Goal: Task Accomplishment & Management: Manage account settings

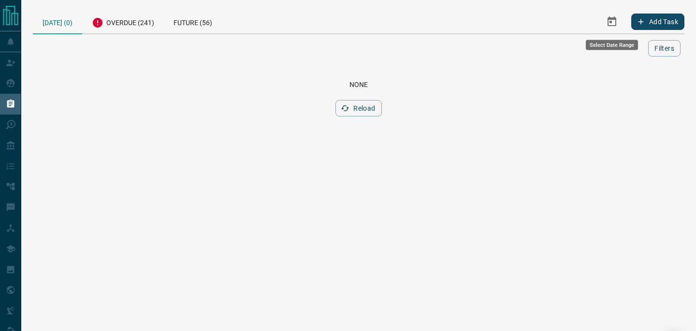
click at [612, 22] on icon "Select Date Range" at bounding box center [612, 22] width 12 height 12
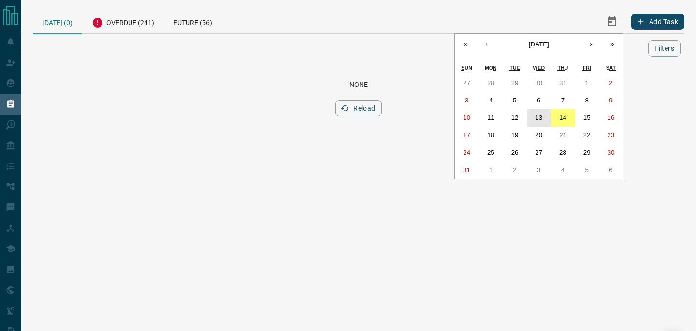
click at [540, 118] on abbr "13" at bounding box center [538, 117] width 7 height 7
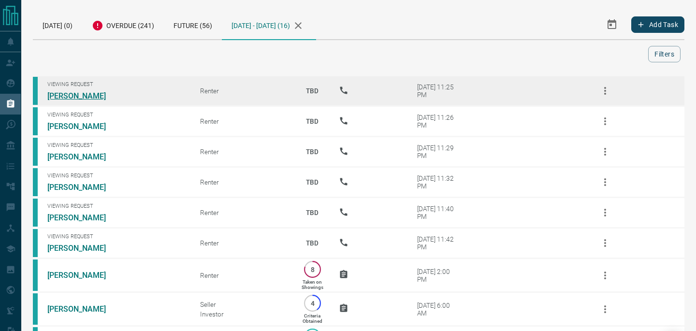
click at [63, 96] on link "[PERSON_NAME]" at bounding box center [83, 95] width 72 height 9
click at [602, 92] on icon "button" at bounding box center [605, 91] width 12 height 12
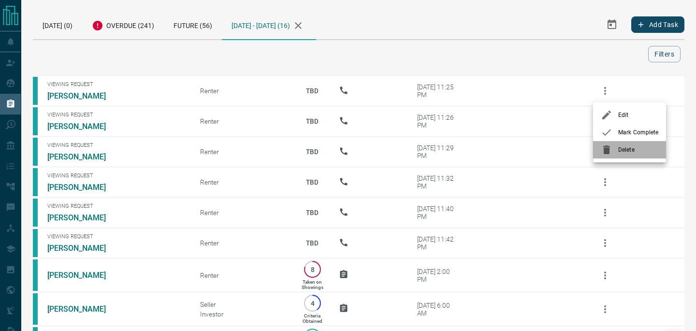
click at [623, 156] on li "Delete" at bounding box center [629, 149] width 73 height 17
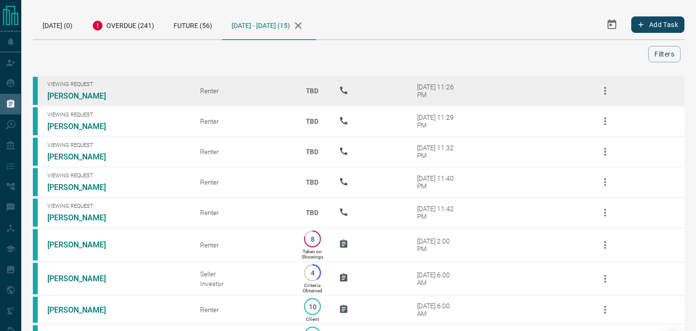
click at [603, 97] on button "button" at bounding box center [604, 90] width 23 height 23
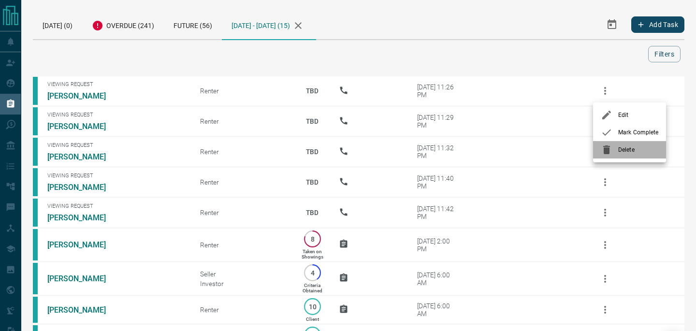
click at [617, 150] on div at bounding box center [608, 150] width 17 height 12
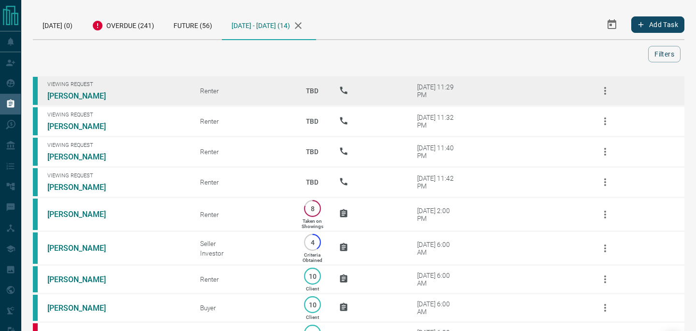
click at [604, 89] on icon "button" at bounding box center [605, 91] width 12 height 12
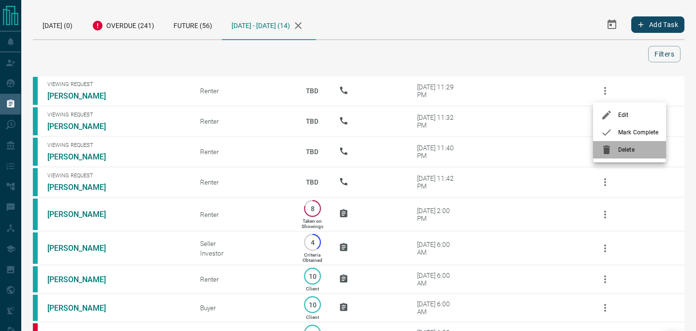
click at [616, 147] on div at bounding box center [608, 150] width 17 height 12
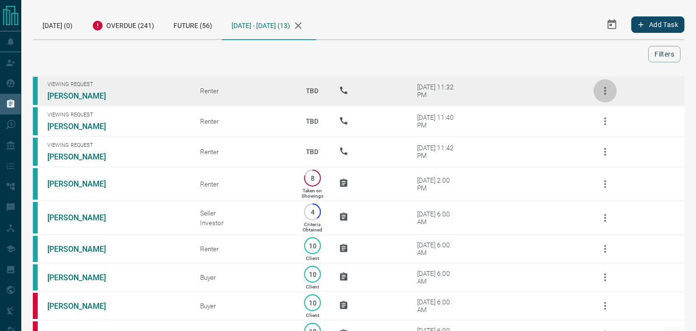
click at [604, 91] on icon "button" at bounding box center [605, 91] width 2 height 8
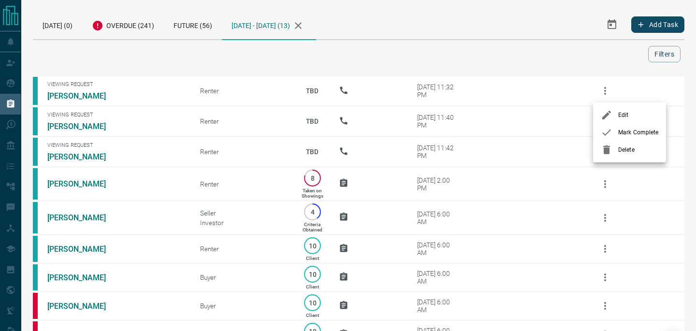
click at [626, 154] on span "Delete" at bounding box center [638, 149] width 40 height 9
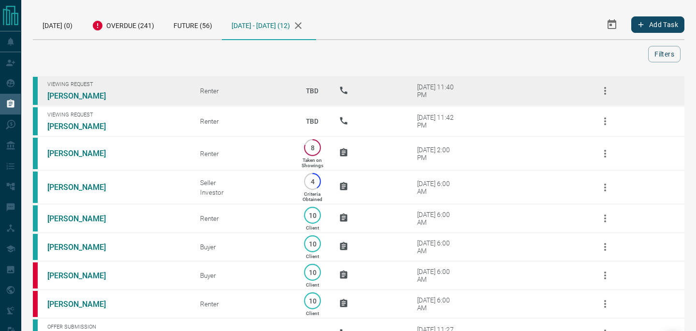
click at [601, 91] on icon "button" at bounding box center [605, 91] width 12 height 12
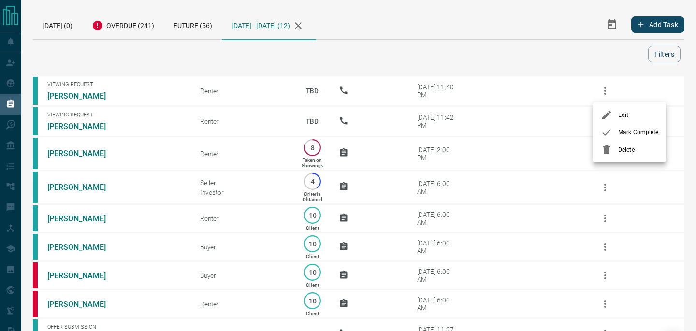
click at [606, 156] on li "Delete" at bounding box center [629, 149] width 73 height 17
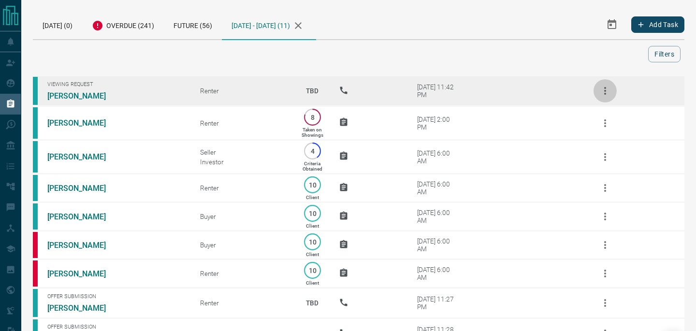
click at [602, 93] on icon "button" at bounding box center [605, 91] width 12 height 12
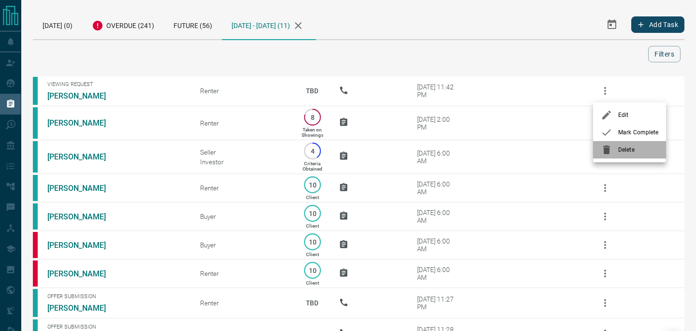
click at [618, 148] on span "Delete" at bounding box center [638, 149] width 40 height 9
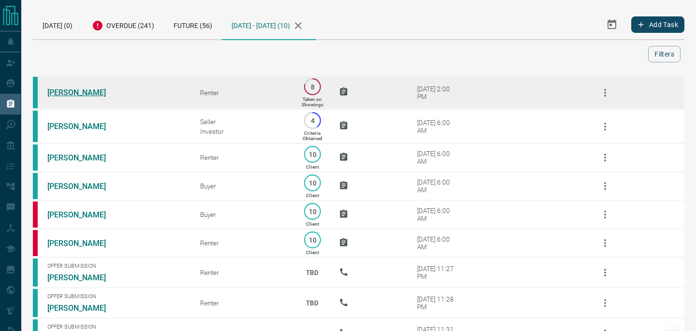
click at [65, 94] on link "[PERSON_NAME]" at bounding box center [83, 92] width 72 height 9
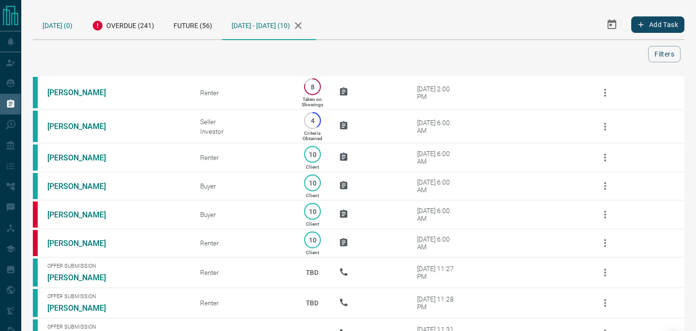
click at [50, 33] on div "[DATE] (0)" at bounding box center [57, 24] width 49 height 29
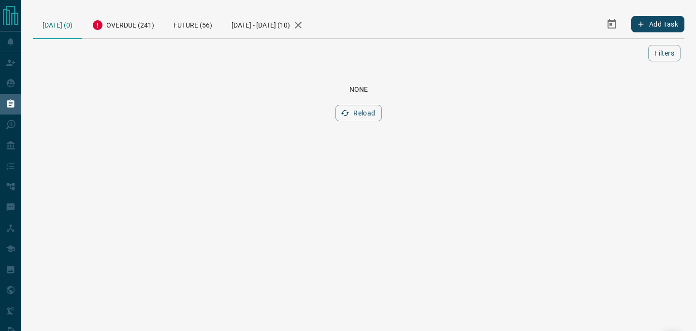
click at [608, 23] on icon "Select Date Range" at bounding box center [612, 24] width 12 height 12
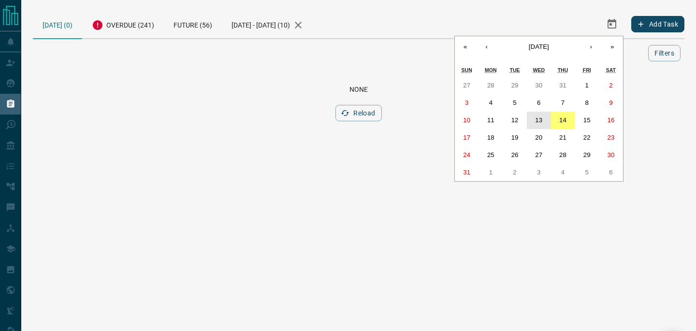
click at [546, 116] on button "13" at bounding box center [538, 120] width 24 height 17
click at [540, 117] on abbr "13" at bounding box center [538, 119] width 7 height 7
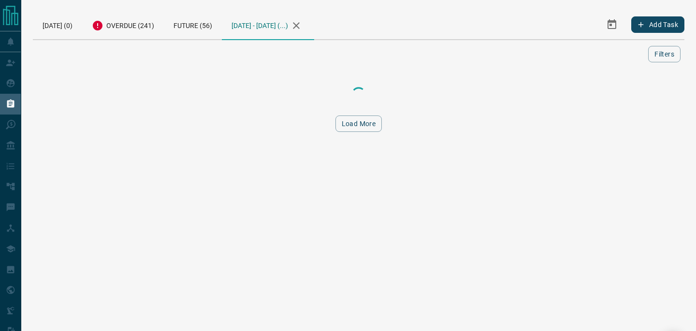
click at [540, 117] on div "Load More" at bounding box center [358, 109] width 651 height 69
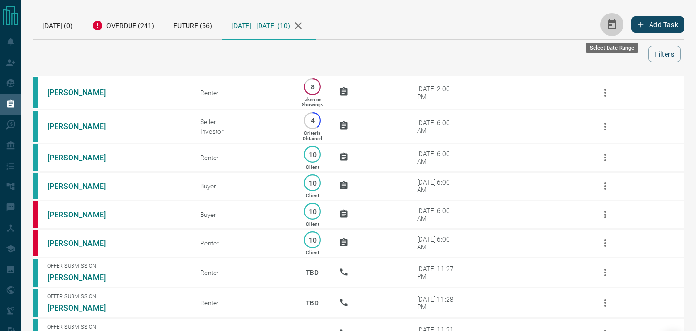
click at [610, 24] on icon "Select Date Range" at bounding box center [611, 24] width 9 height 10
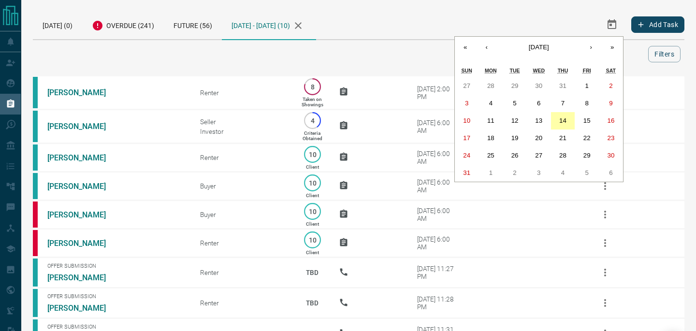
click at [563, 121] on abbr "14" at bounding box center [562, 120] width 7 height 7
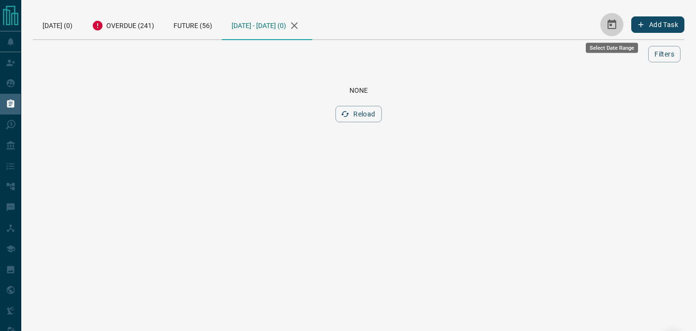
click at [611, 26] on icon "Select Date Range" at bounding box center [611, 24] width 9 height 10
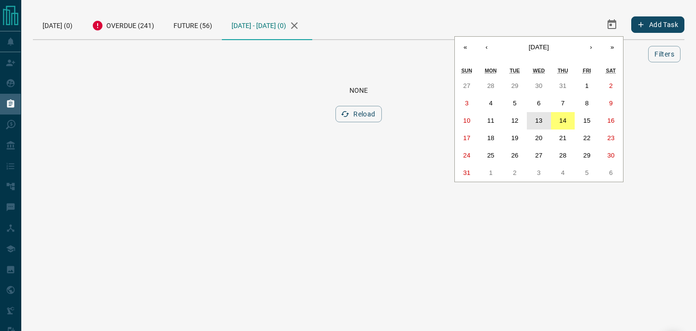
click at [541, 117] on abbr "13" at bounding box center [538, 120] width 7 height 7
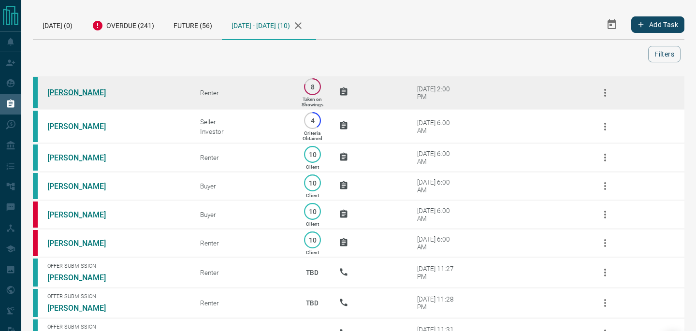
click at [57, 93] on link "[PERSON_NAME]" at bounding box center [83, 92] width 72 height 9
click at [70, 92] on link "[PERSON_NAME]" at bounding box center [83, 92] width 72 height 9
click at [605, 93] on icon "button" at bounding box center [605, 93] width 12 height 12
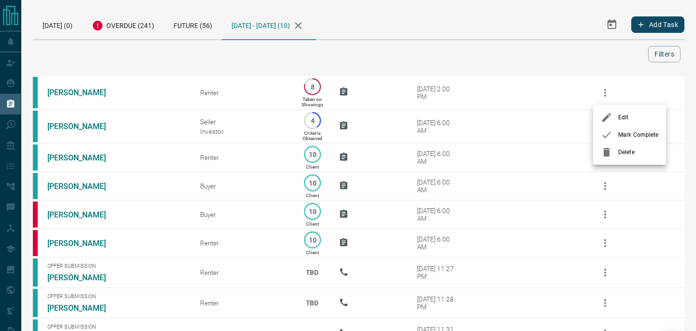
click at [638, 148] on span "Delete" at bounding box center [638, 152] width 40 height 9
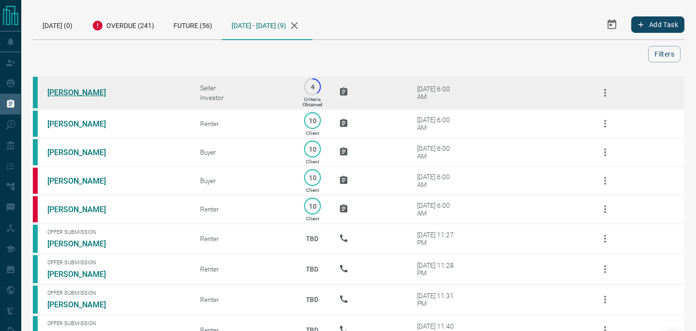
click at [96, 97] on link "[PERSON_NAME]" at bounding box center [83, 92] width 72 height 9
click at [602, 91] on icon "button" at bounding box center [605, 93] width 12 height 12
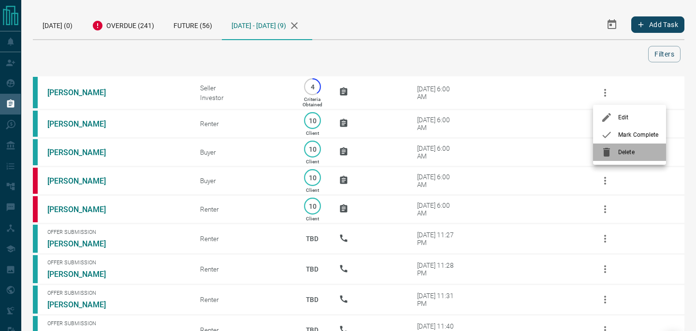
click at [619, 148] on span "Delete" at bounding box center [638, 152] width 40 height 9
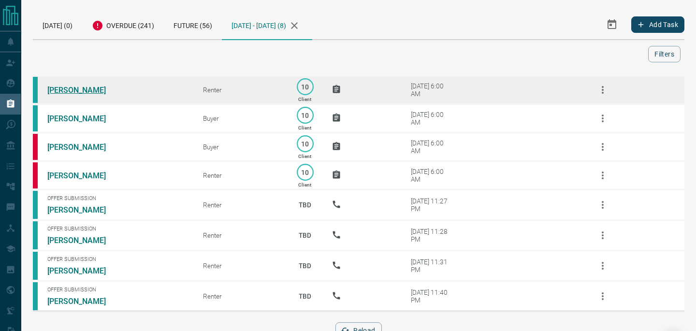
click at [72, 91] on link "[PERSON_NAME]" at bounding box center [83, 89] width 72 height 9
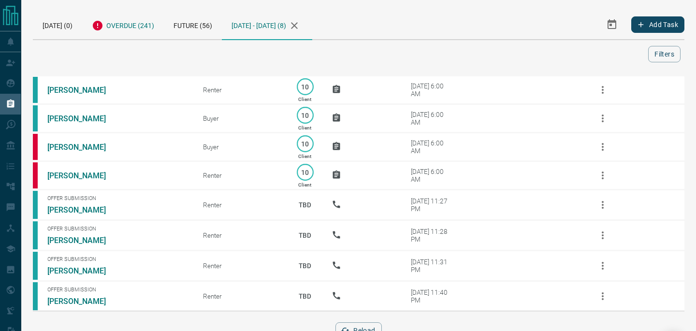
click at [140, 28] on div "Overdue (241)" at bounding box center [123, 24] width 82 height 29
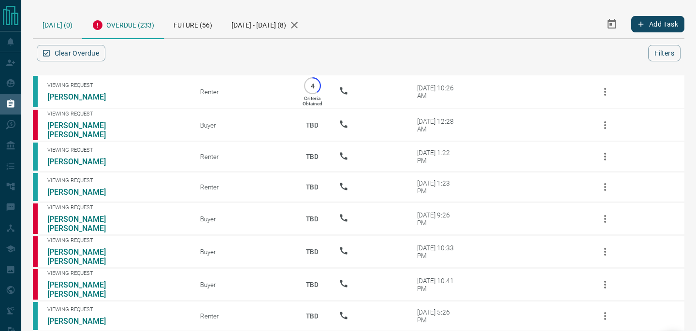
click at [52, 27] on div "[DATE] (0)" at bounding box center [57, 24] width 49 height 28
